Goal: Task Accomplishment & Management: Manage account settings

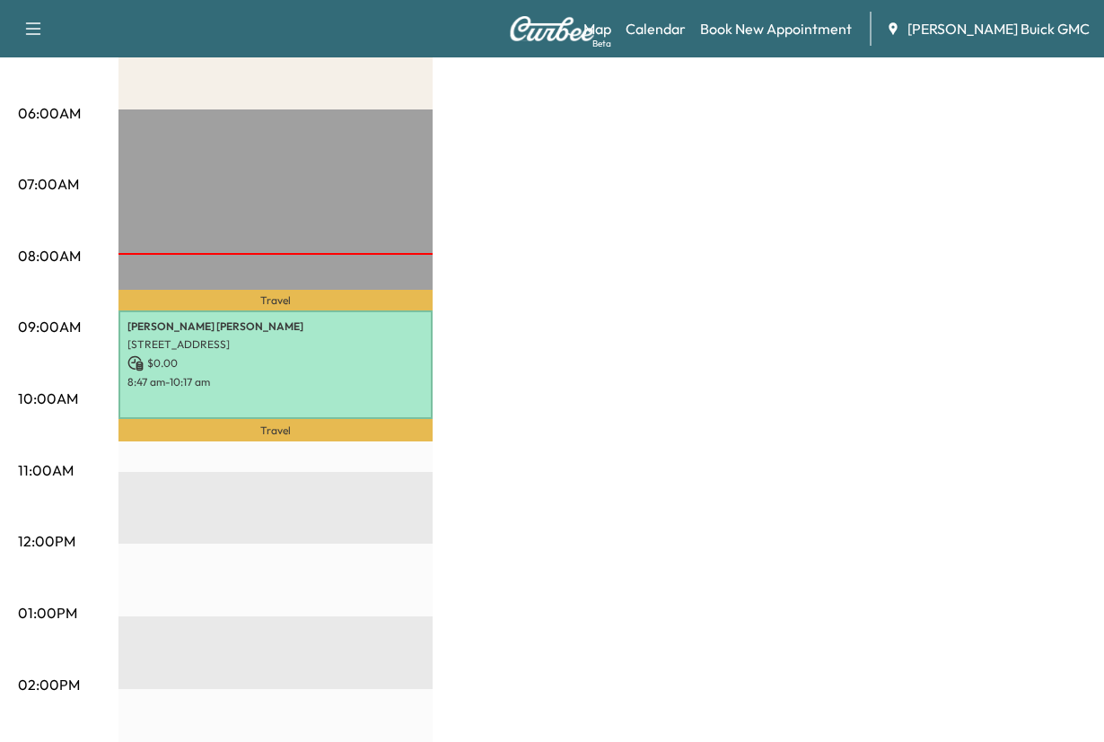
scroll to position [359, 0]
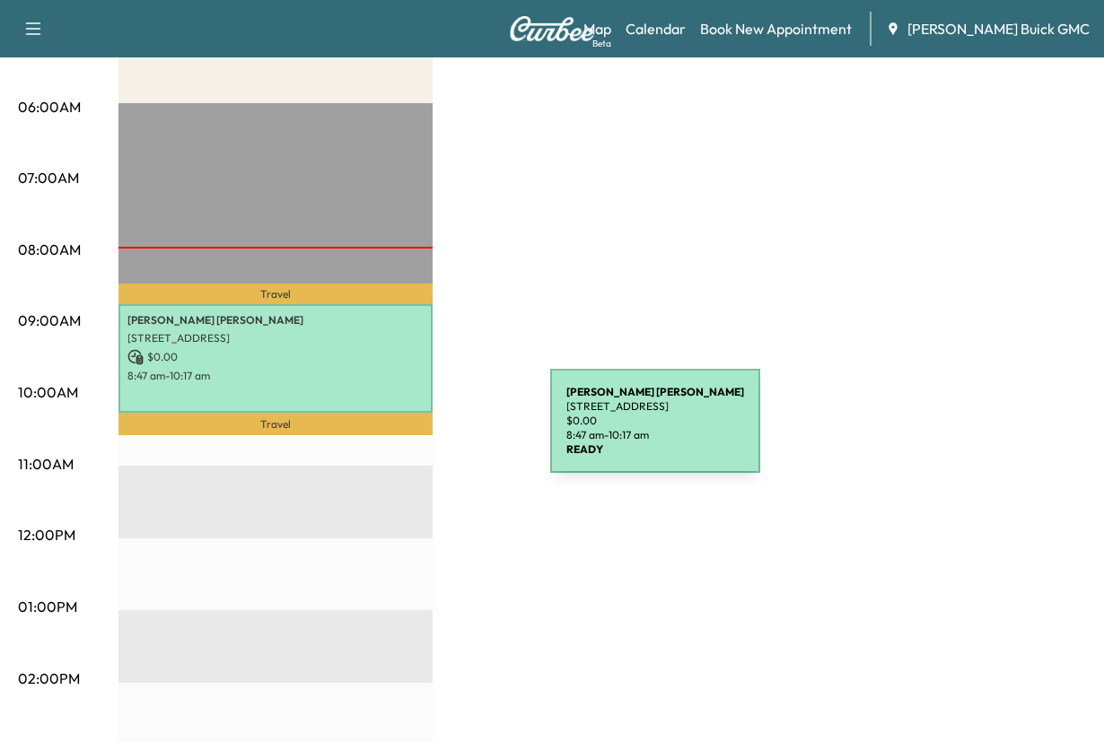
click at [415, 365] on p "$ 0.00" at bounding box center [275, 357] width 296 height 16
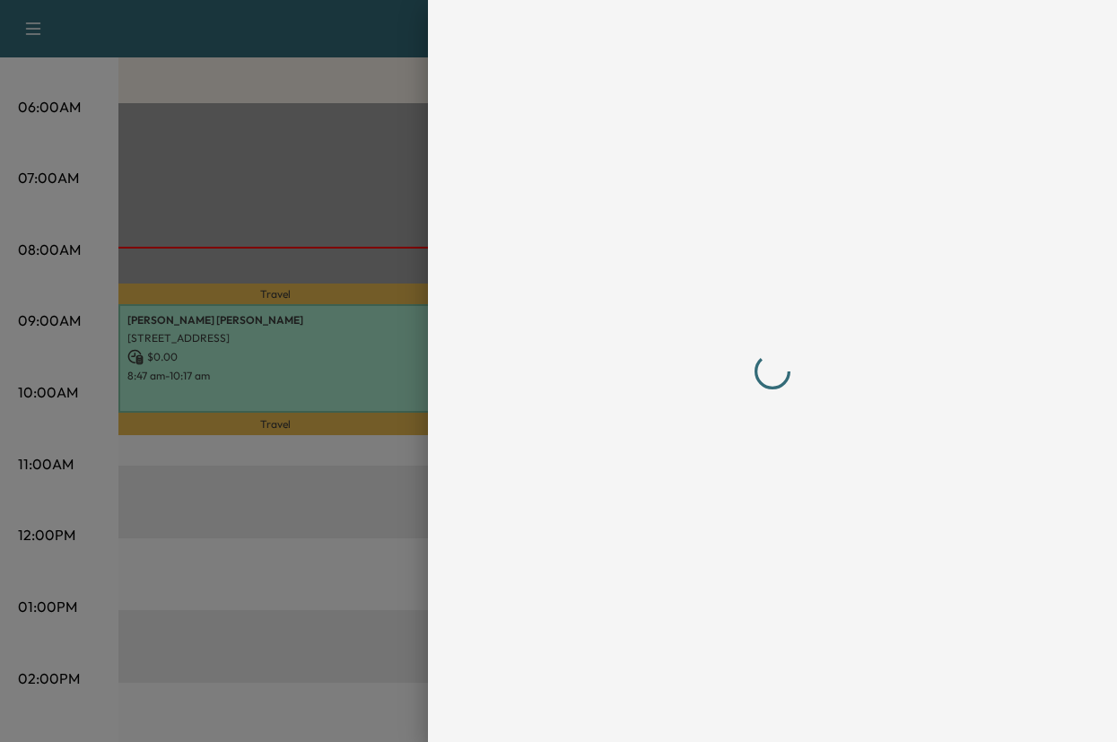
click at [428, 432] on div at bounding box center [772, 371] width 689 height 742
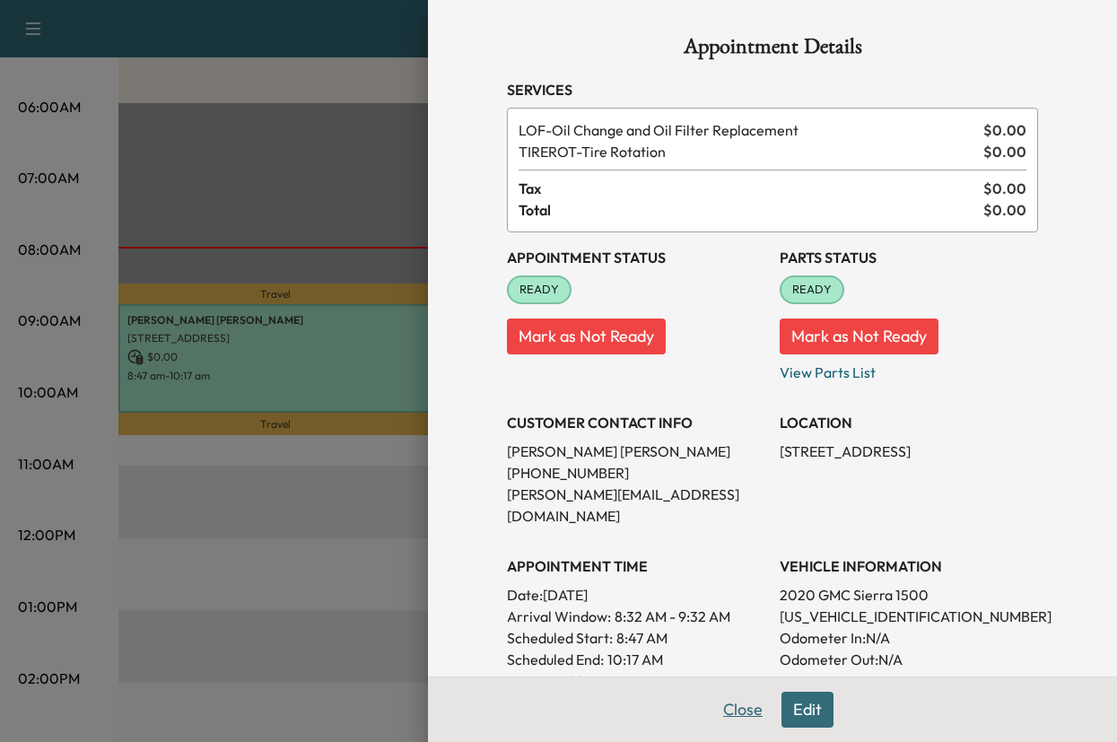
click at [712, 701] on button "Close" at bounding box center [743, 710] width 63 height 36
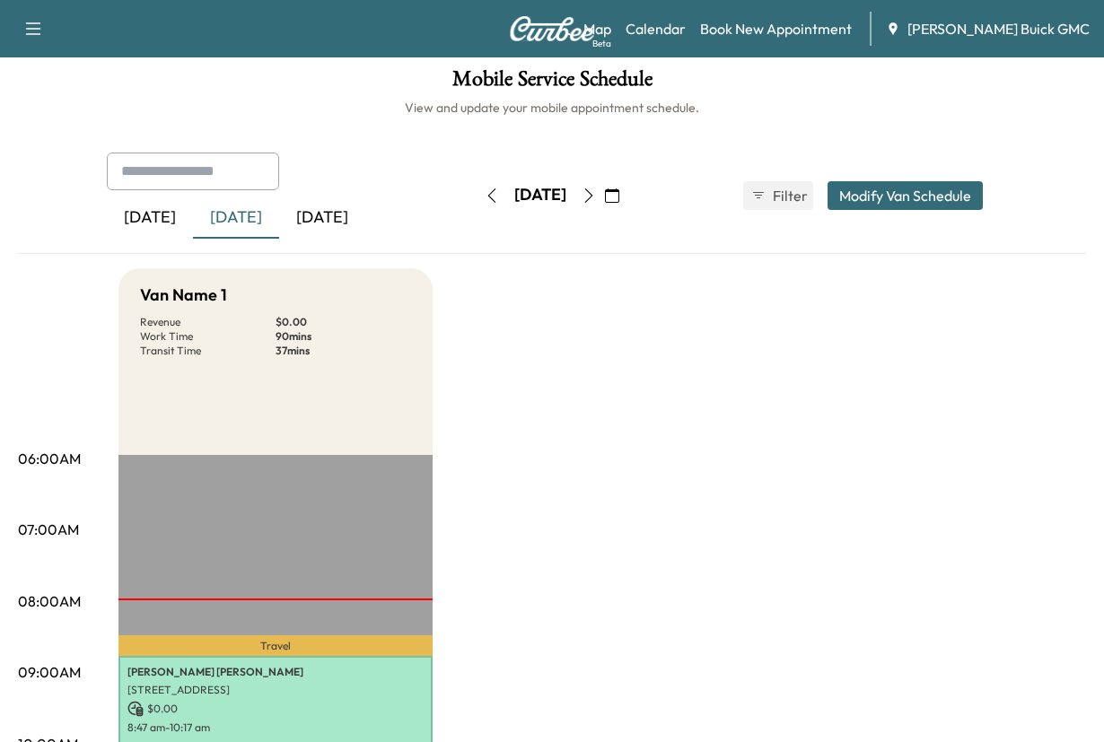
scroll to position [0, 0]
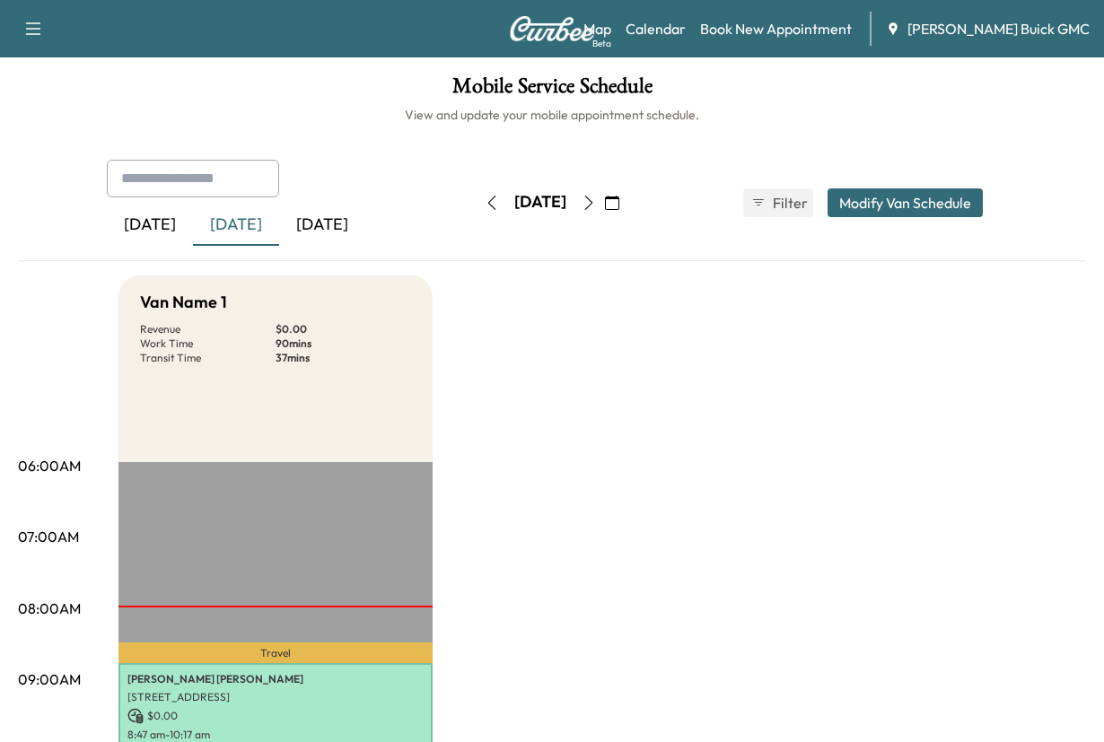
click at [596, 210] on icon "button" at bounding box center [588, 203] width 14 height 14
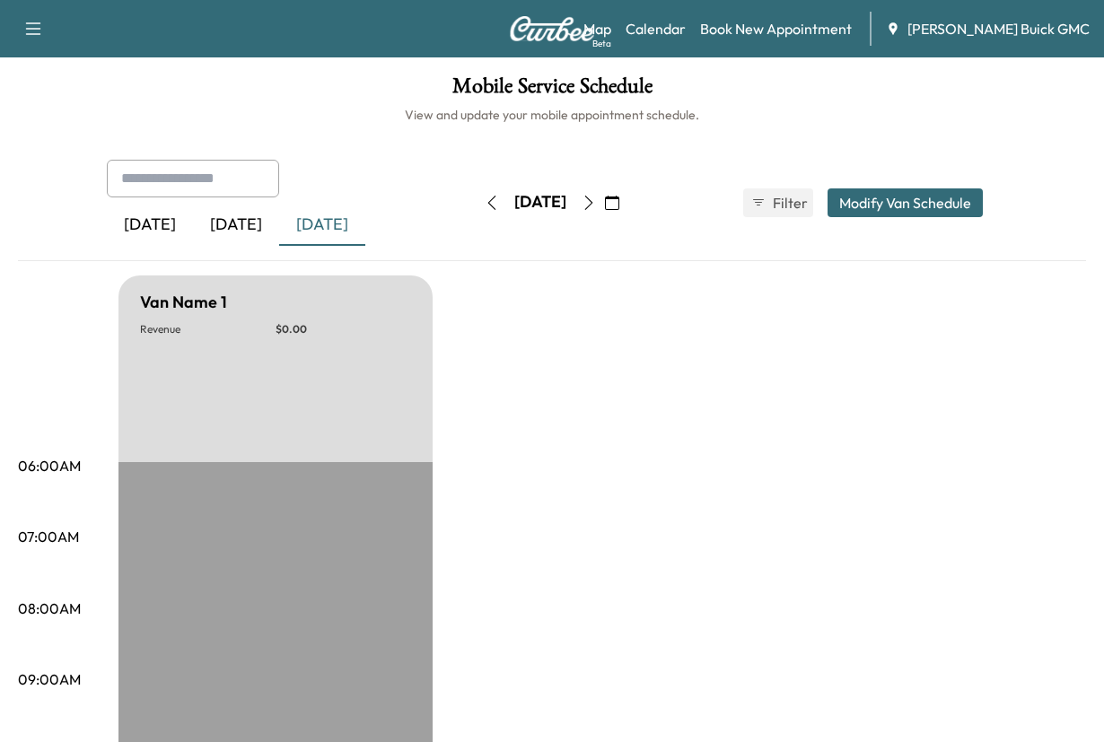
click at [604, 217] on button "button" at bounding box center [588, 202] width 31 height 29
click at [596, 210] on icon "button" at bounding box center [588, 203] width 14 height 14
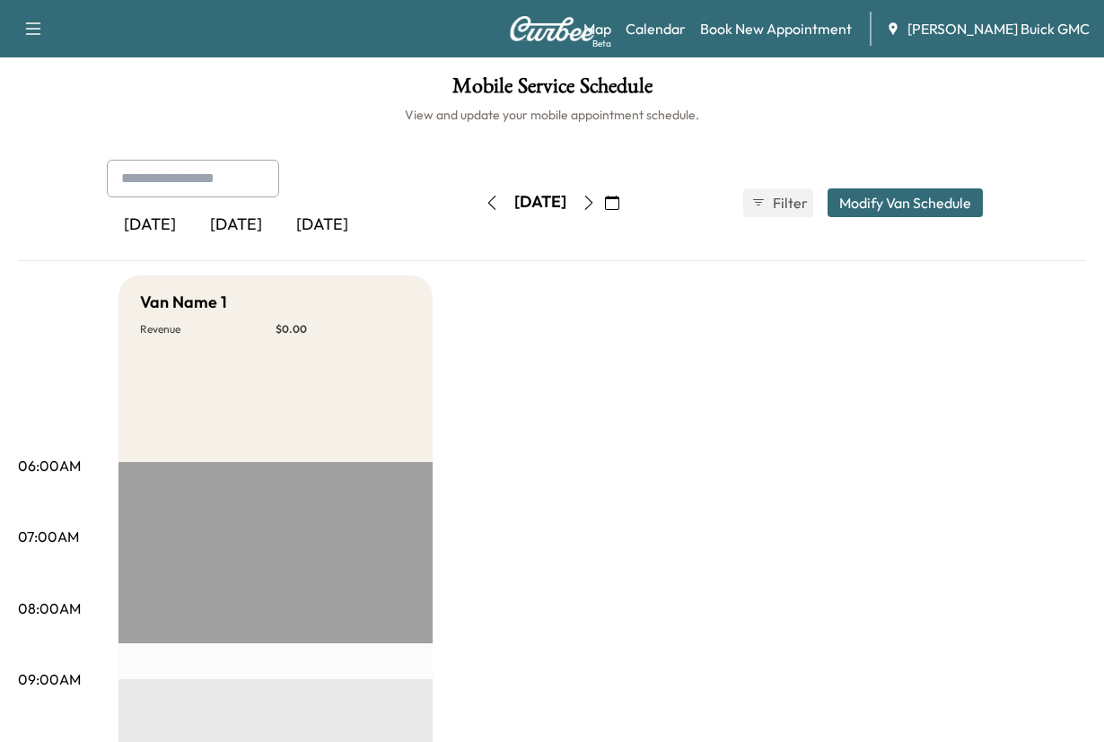
click at [265, 246] on div "[DATE]" at bounding box center [236, 225] width 86 height 41
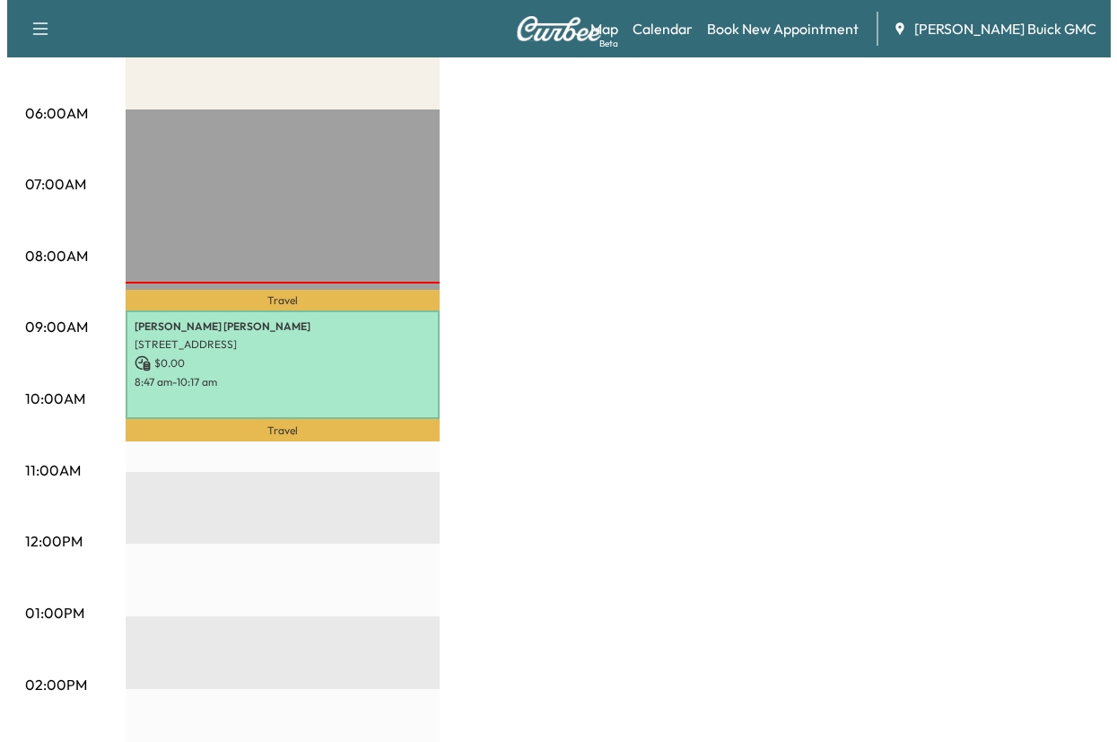
scroll to position [359, 0]
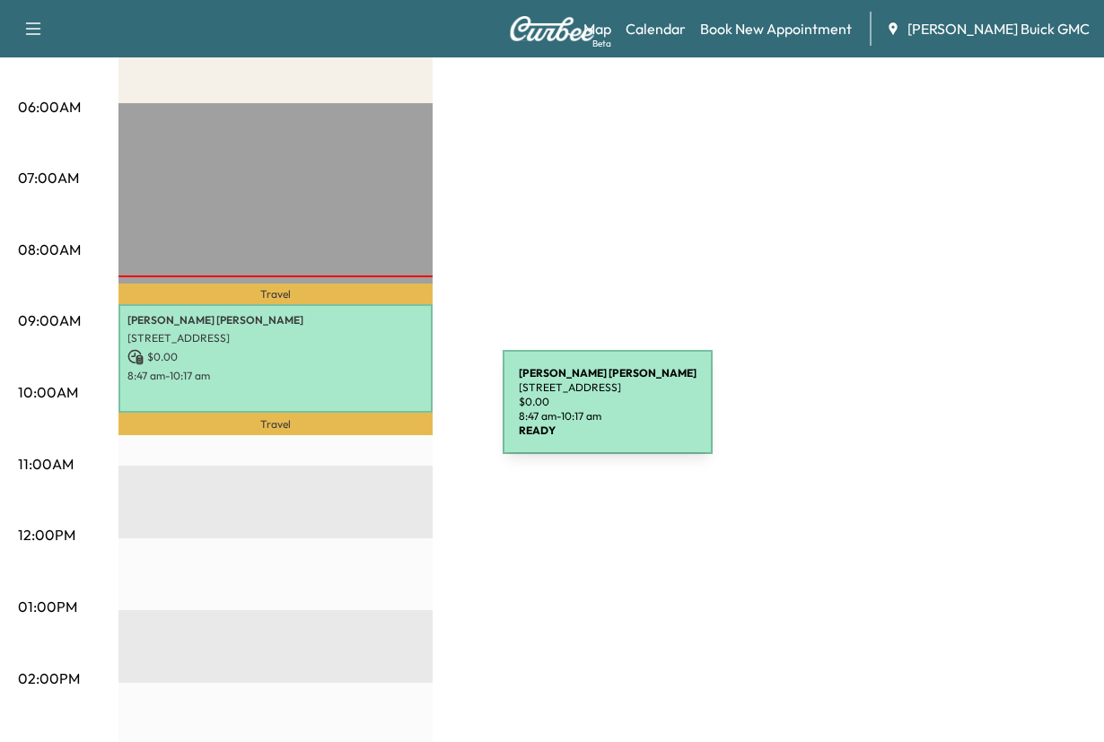
click at [368, 413] on div "[PERSON_NAME] [STREET_ADDRESS] $ 0.00 8:47 am - 10:17 am" at bounding box center [275, 358] width 314 height 109
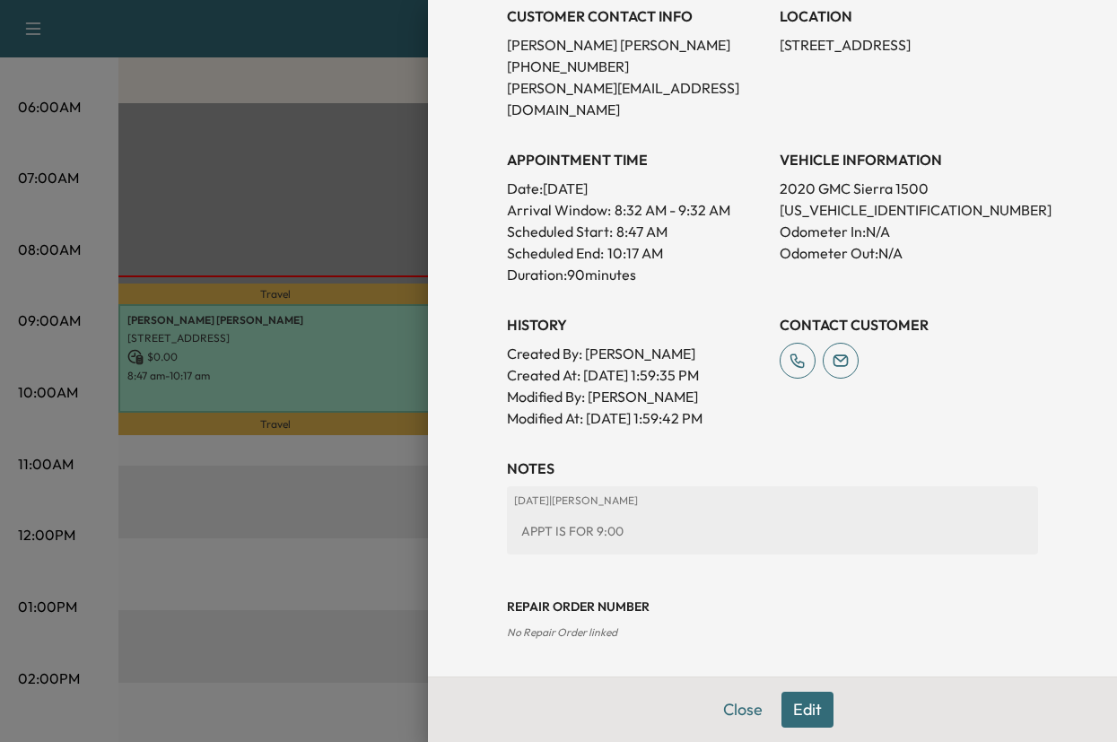
scroll to position [538, 0]
click at [782, 703] on button "Edit" at bounding box center [808, 710] width 52 height 36
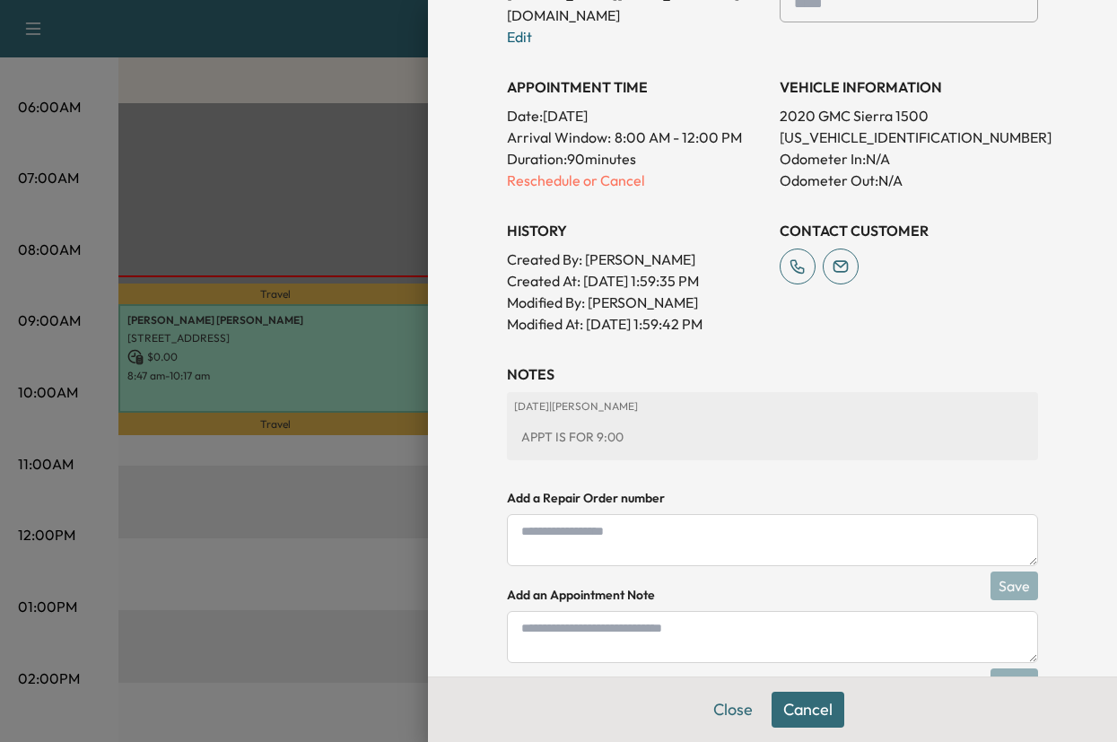
scroll to position [581, 0]
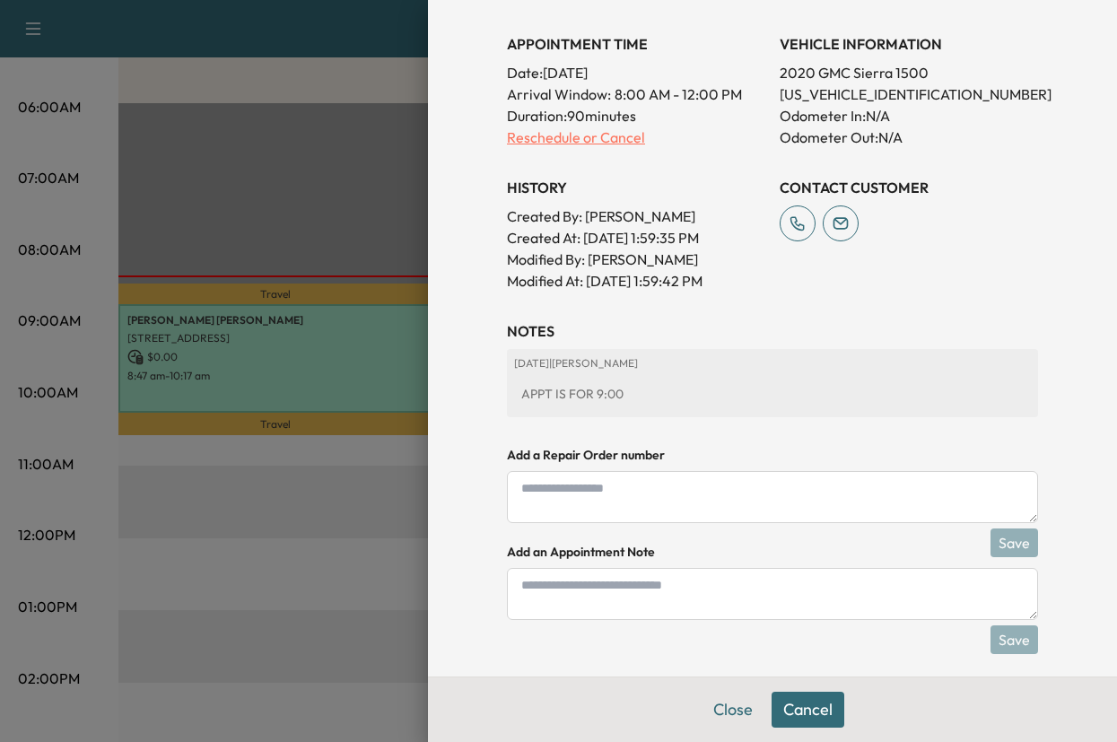
click at [622, 148] on p "Reschedule or Cancel" at bounding box center [636, 138] width 258 height 22
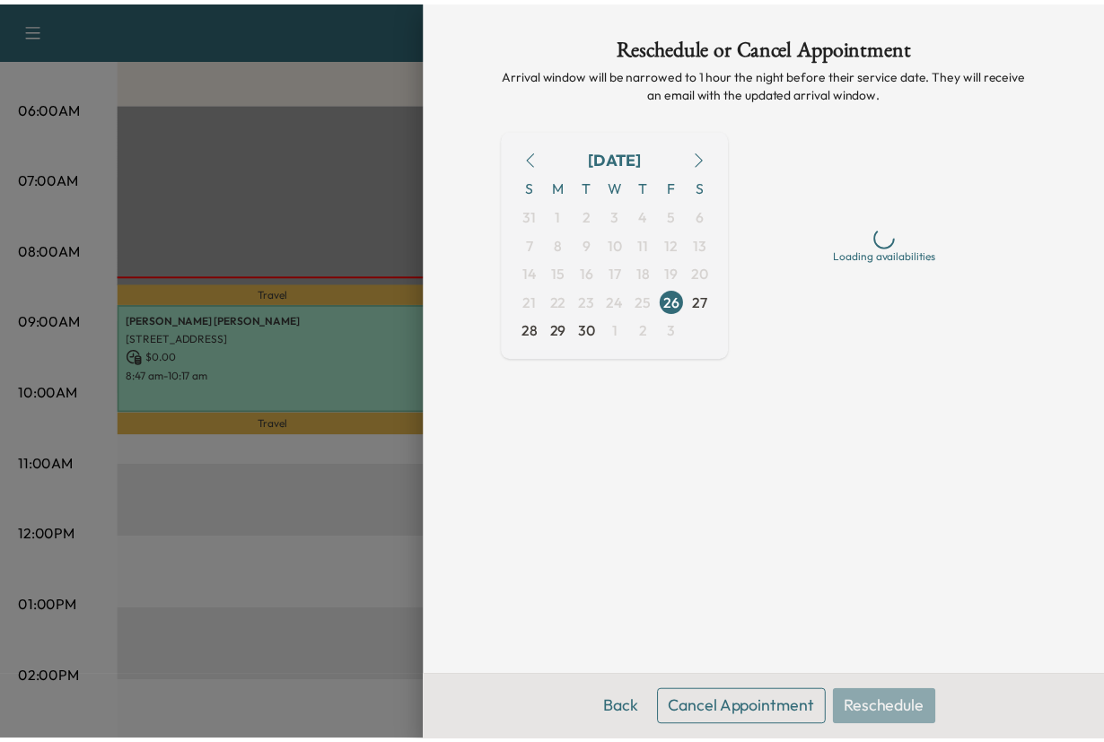
scroll to position [0, 0]
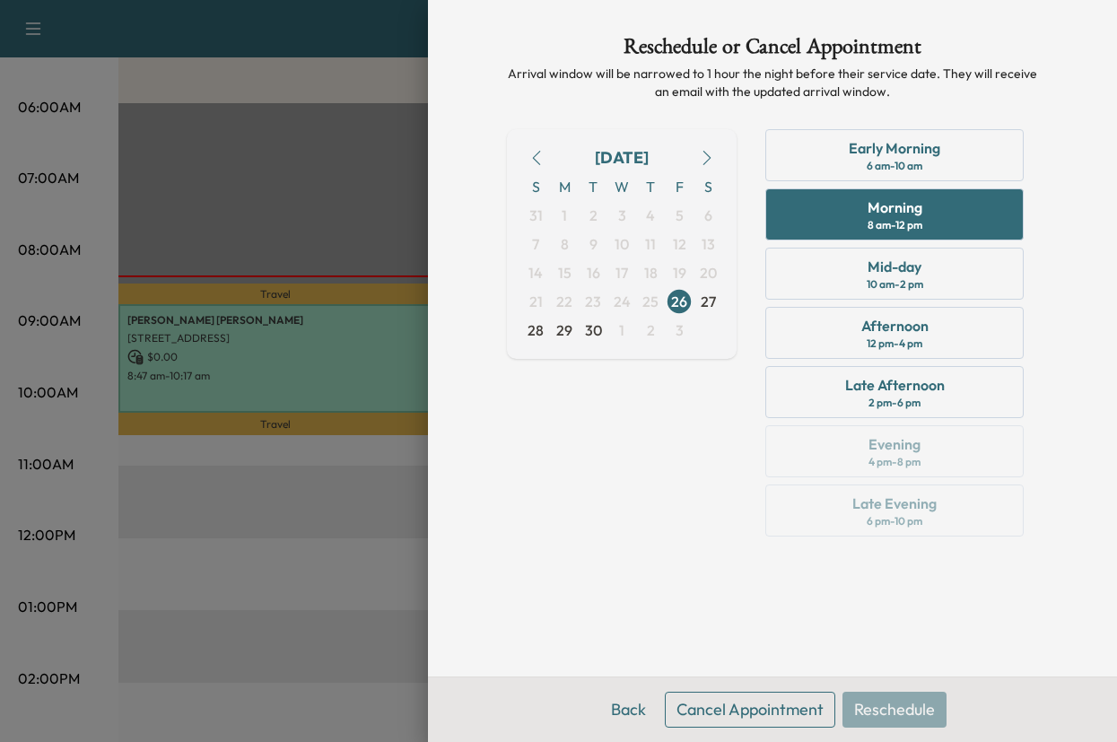
click at [733, 699] on button "Cancel Appointment" at bounding box center [750, 710] width 170 height 36
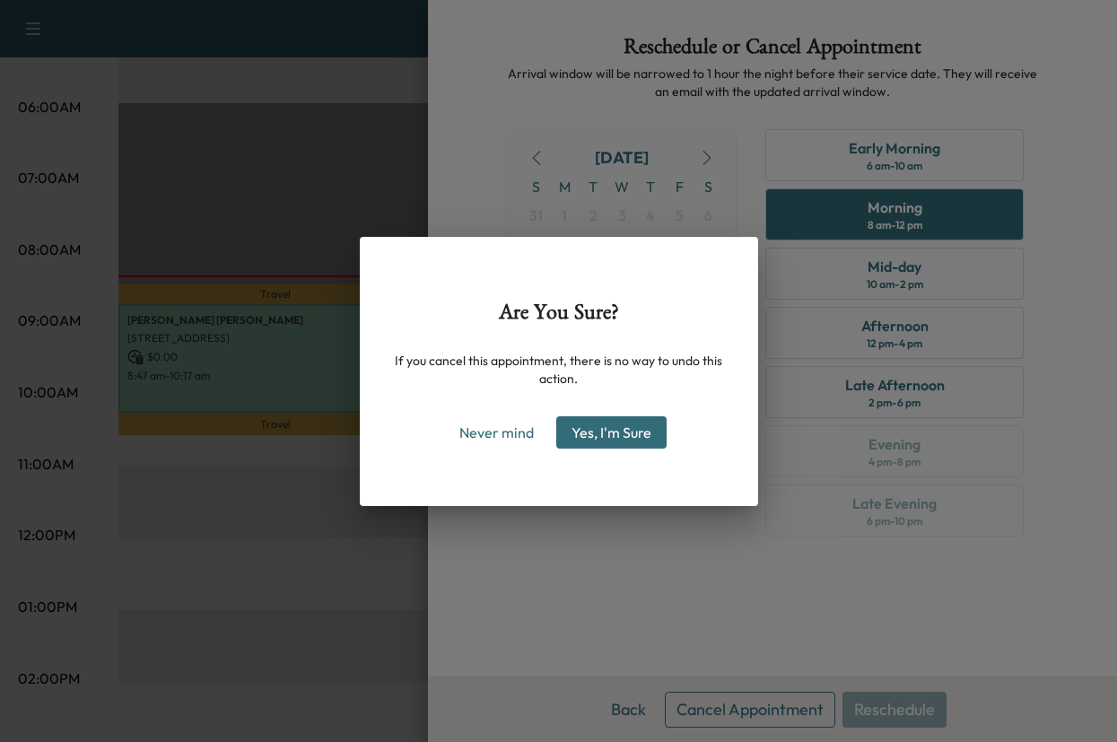
click at [609, 438] on button "Yes, I'm Sure" at bounding box center [611, 432] width 110 height 32
